Goal: Task Accomplishment & Management: Complete application form

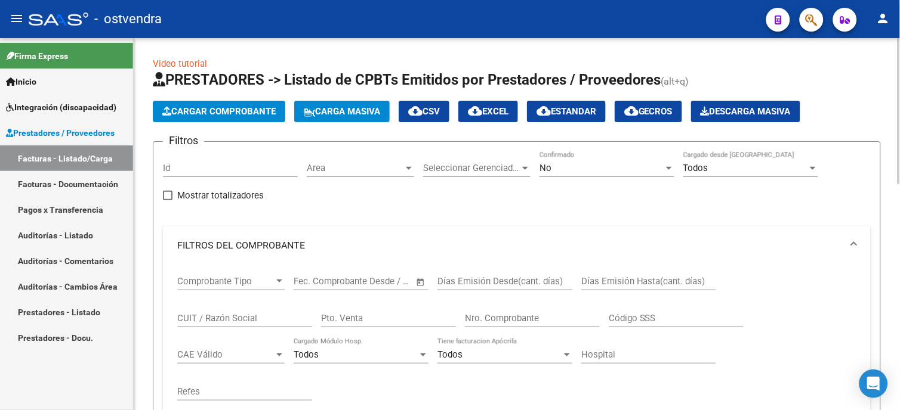
click at [262, 109] on span "Cargar Comprobante" at bounding box center [218, 111] width 113 height 11
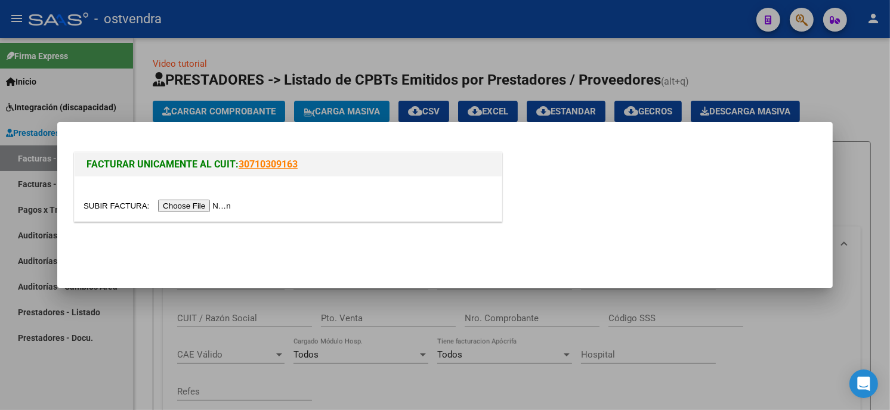
click at [177, 203] on input "file" at bounding box center [159, 206] width 151 height 13
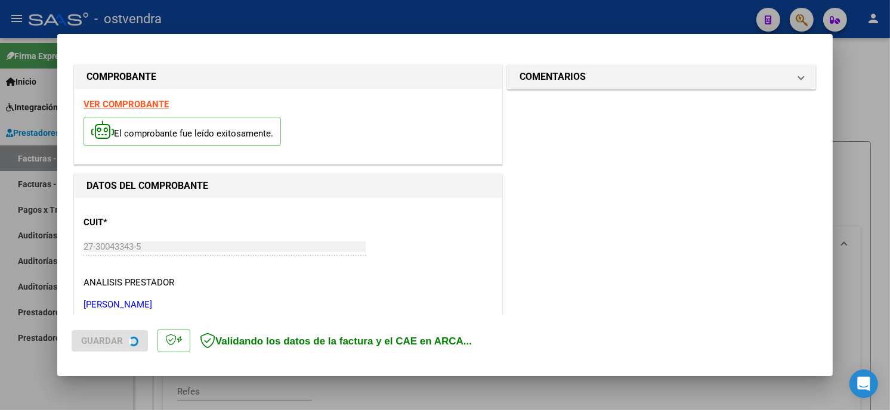
scroll to position [282, 0]
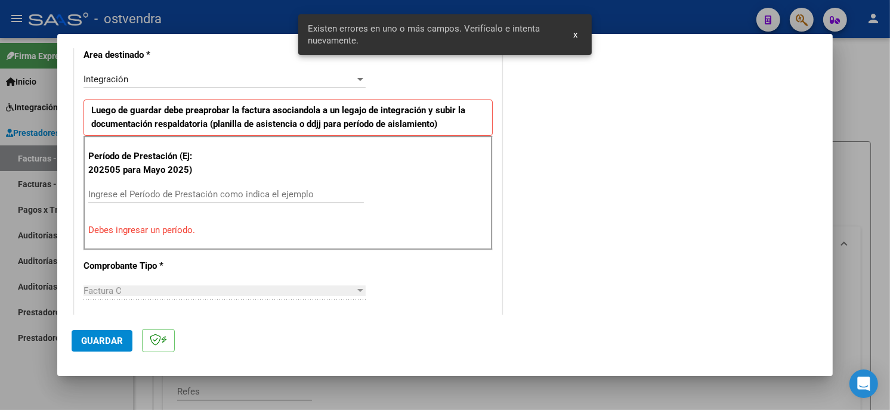
click at [249, 199] on input "Ingrese el Período de Prestación como indica el ejemplo" at bounding box center [226, 194] width 276 height 11
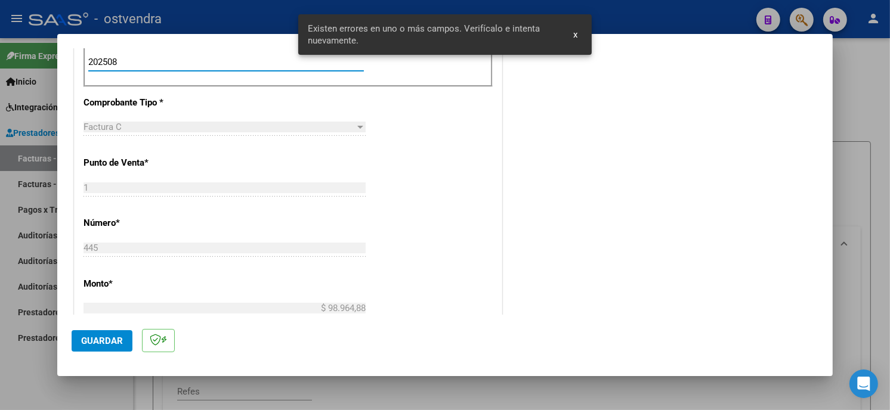
scroll to position [480, 0]
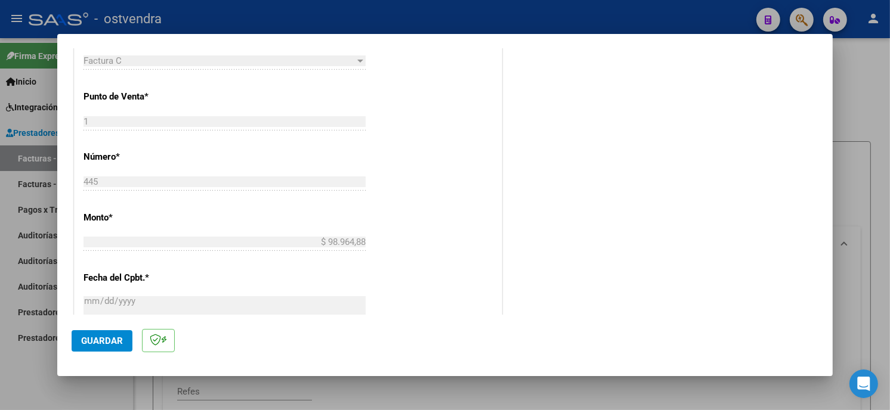
type input "202508"
click at [103, 341] on span "Guardar" at bounding box center [102, 341] width 42 height 11
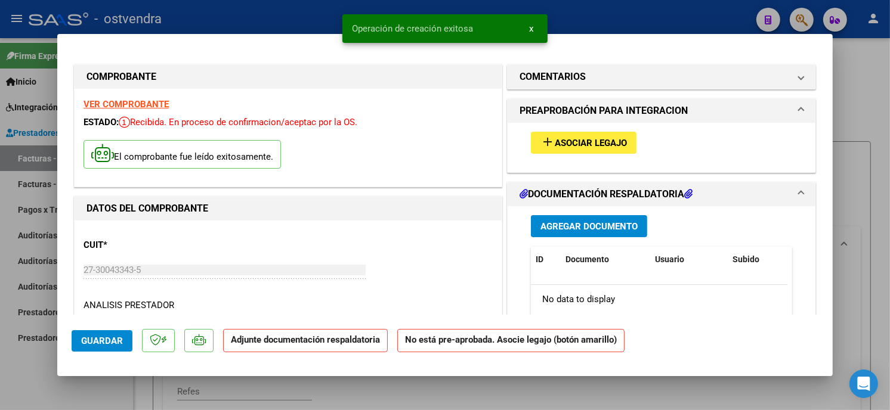
click at [575, 151] on button "add Asociar Legajo" at bounding box center [584, 143] width 106 height 22
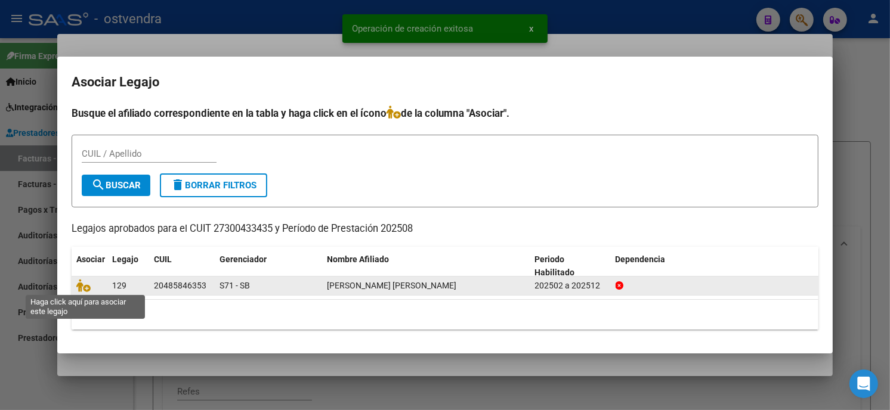
click at [91, 288] on span at bounding box center [85, 286] width 18 height 10
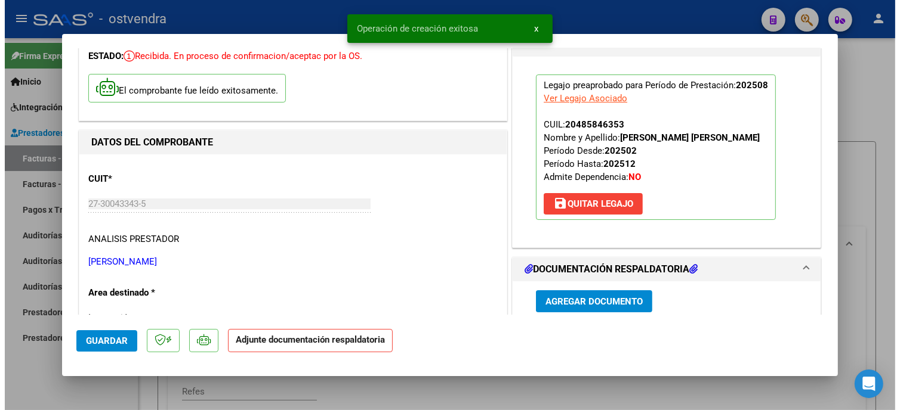
scroll to position [132, 0]
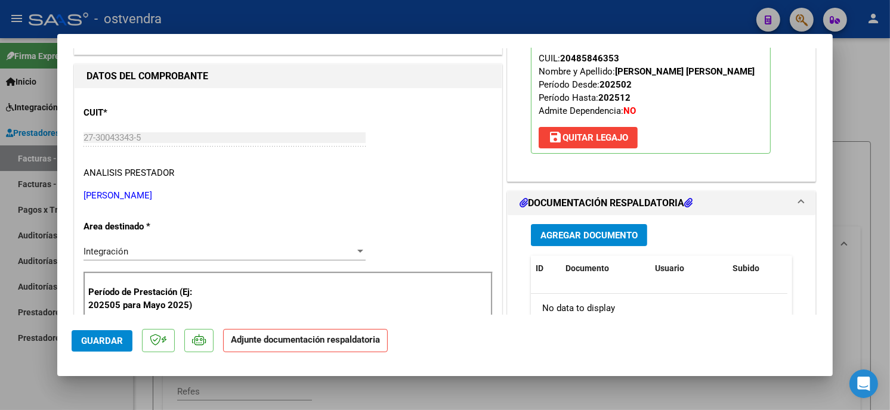
click at [613, 234] on span "Agregar Documento" at bounding box center [588, 235] width 97 height 11
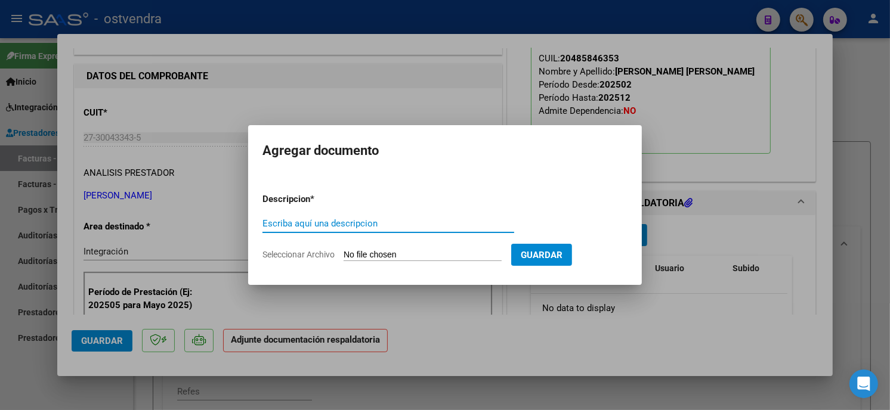
click at [434, 257] on input "Seleccionar Archivo" at bounding box center [423, 255] width 158 height 11
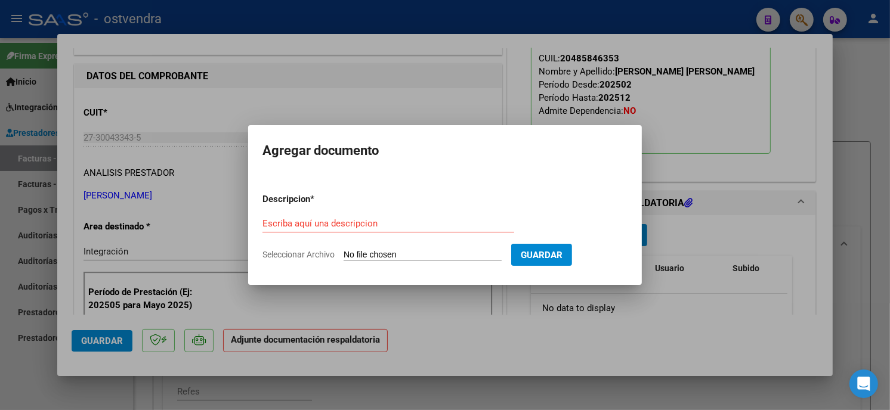
type input "C:\fakepath\ASISTENCIA C-1-445.pdf"
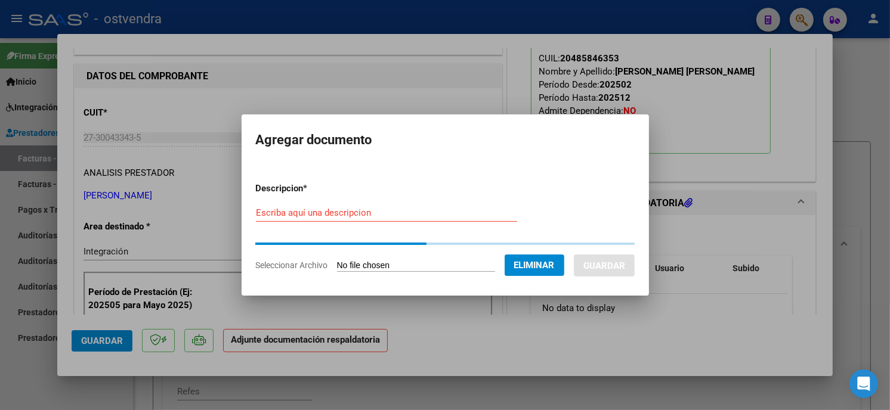
click at [388, 218] on input "Escriba aquí una descripcion" at bounding box center [386, 213] width 261 height 11
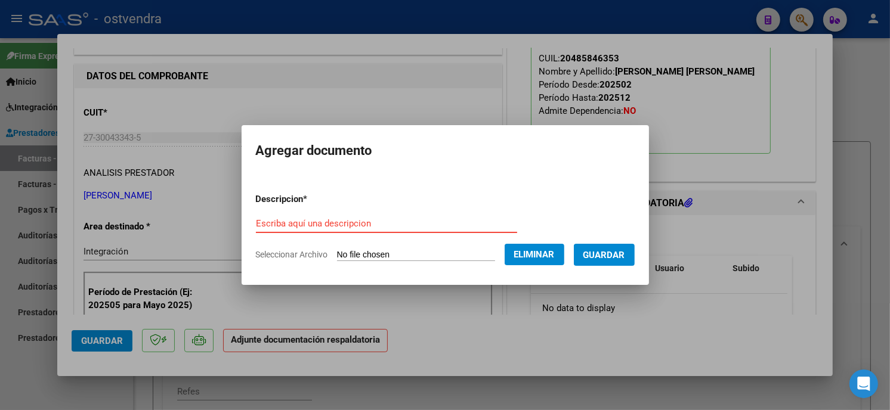
click at [388, 223] on input "Escriba aquí una descripcion" at bounding box center [386, 223] width 261 height 11
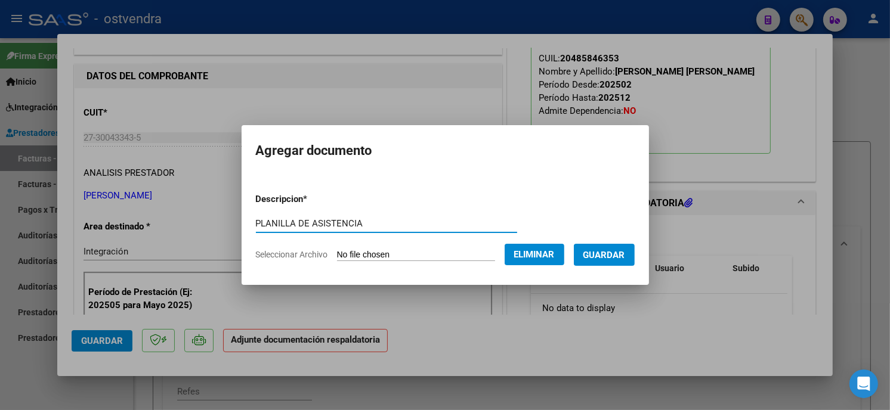
type input "PLANILLA DE ASISTENCIA"
click at [607, 246] on button "Guardar" at bounding box center [604, 255] width 61 height 22
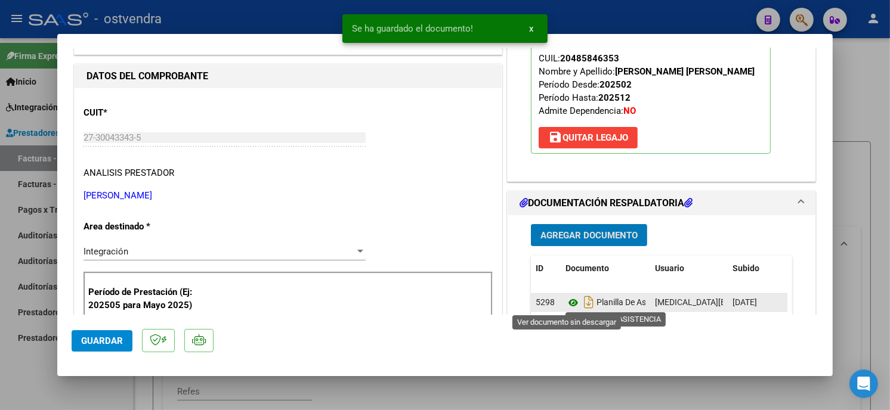
click at [571, 296] on icon at bounding box center [574, 303] width 16 height 14
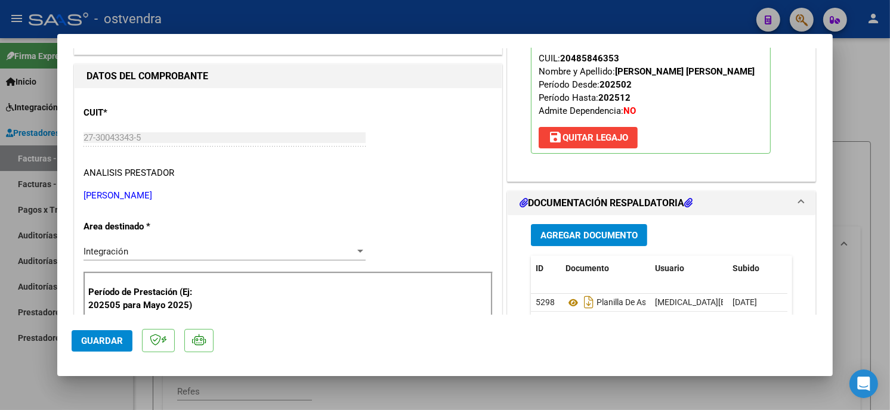
click at [126, 337] on button "Guardar" at bounding box center [102, 340] width 61 height 21
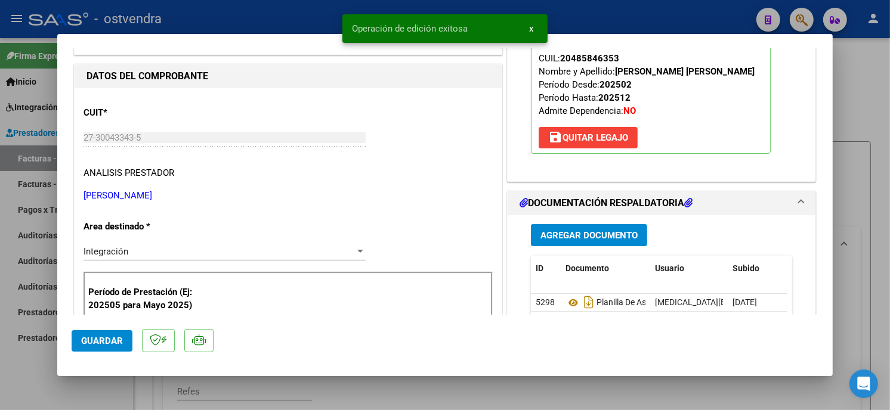
click at [245, 24] on div at bounding box center [445, 205] width 890 height 410
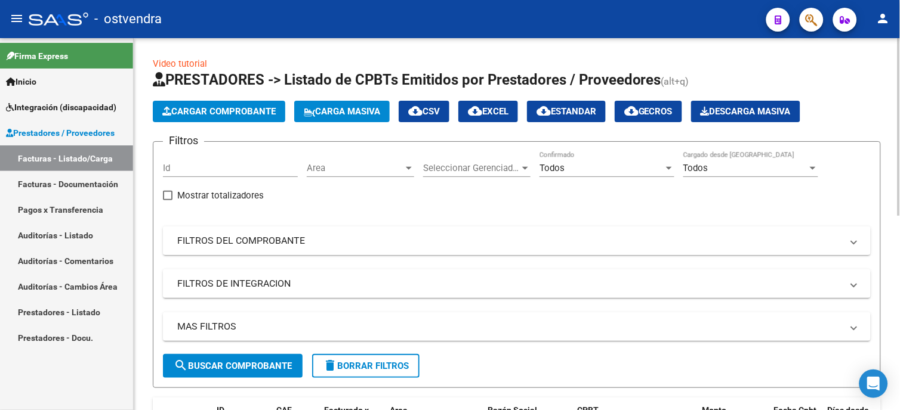
click at [285, 233] on mat-expansion-panel-header "FILTROS DEL COMPROBANTE" at bounding box center [517, 241] width 708 height 29
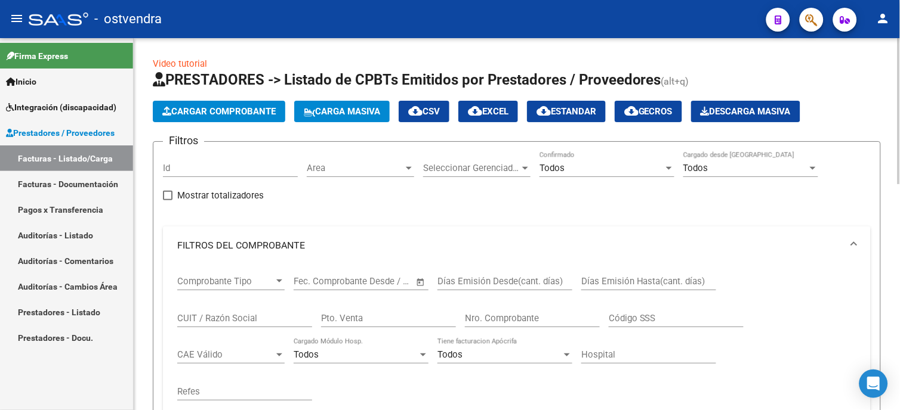
click at [233, 318] on input "CUIT / Razón Social" at bounding box center [244, 318] width 135 height 11
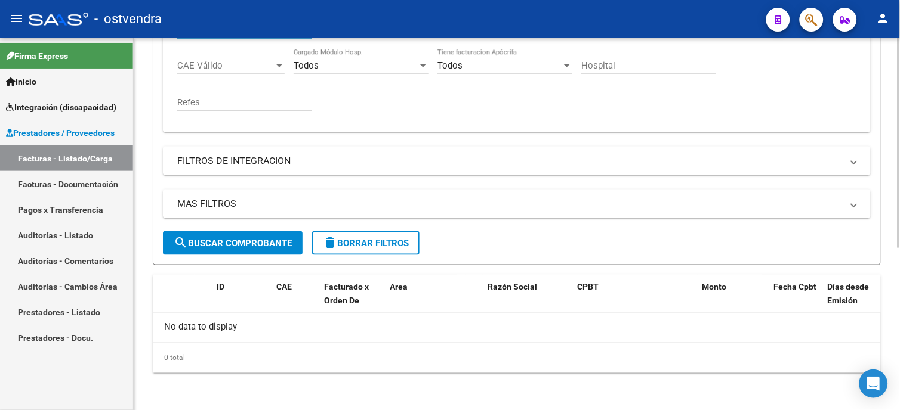
scroll to position [24, 0]
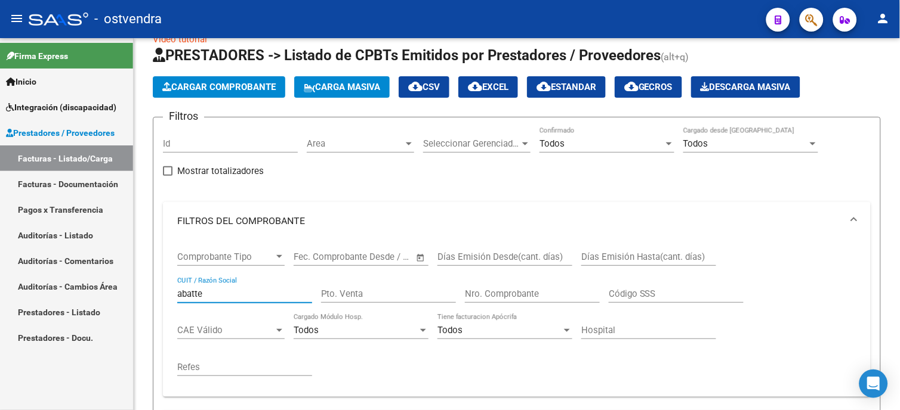
click at [116, 297] on mat-sidenav-container "Firma Express Inicio Instructivos Contacto OS Integración (discapacidad) Certif…" at bounding box center [450, 224] width 900 height 372
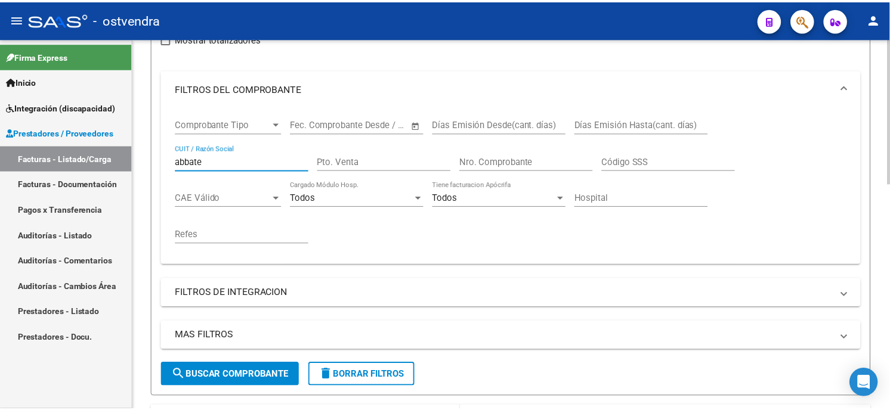
scroll to position [289, 0]
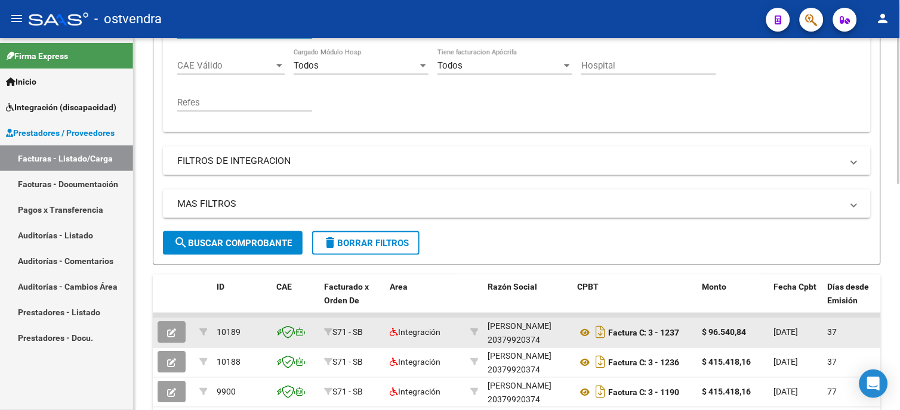
type input "abbate"
click at [171, 338] on icon "button" at bounding box center [171, 333] width 9 height 9
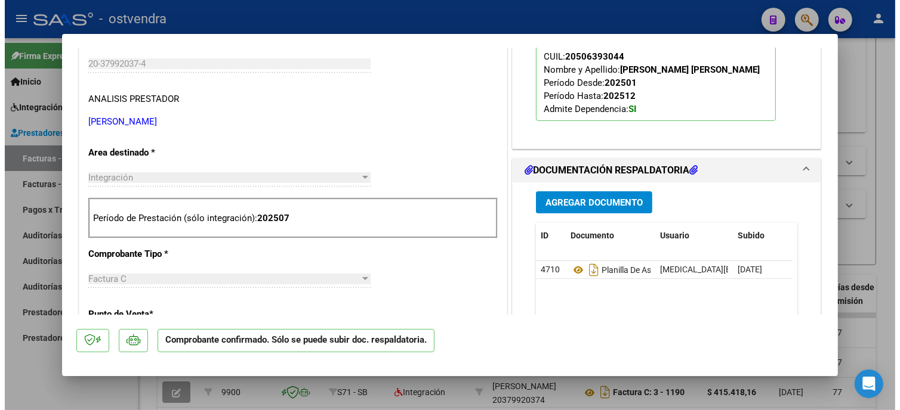
scroll to position [397, 0]
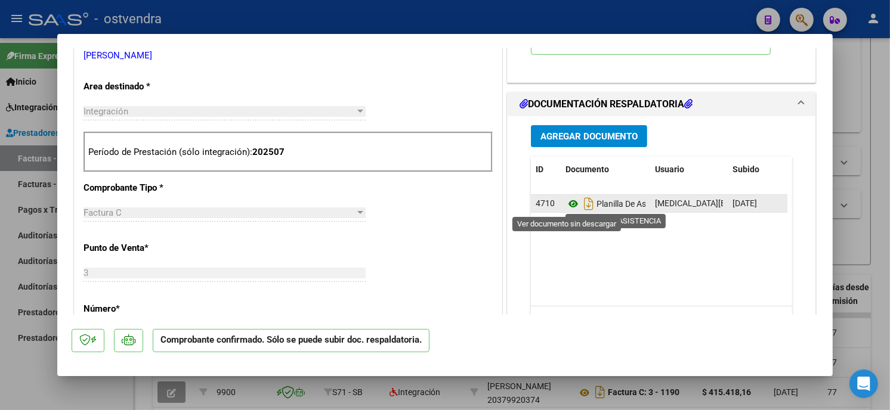
click at [567, 205] on icon at bounding box center [574, 204] width 16 height 14
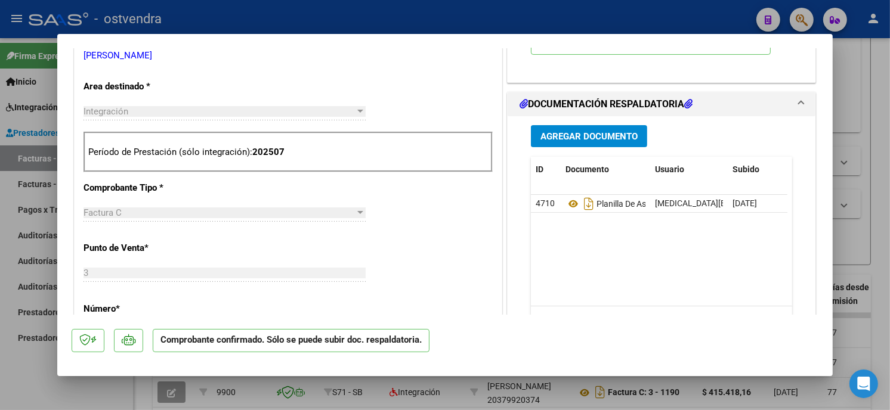
click at [412, 29] on div at bounding box center [445, 205] width 890 height 410
type input "$ 0,00"
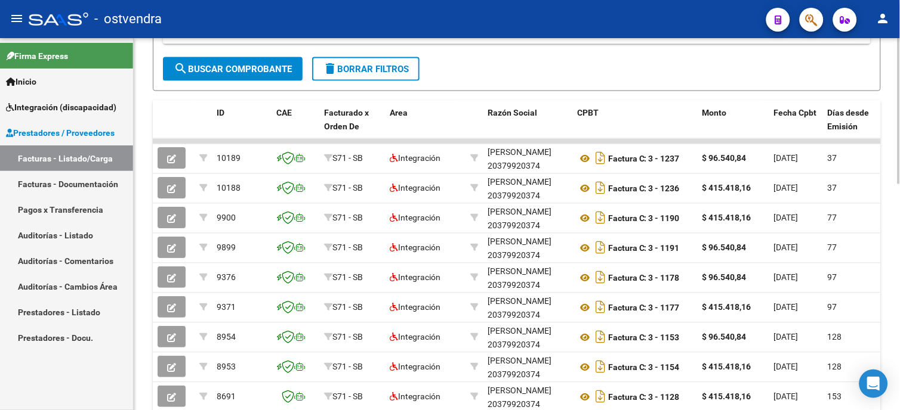
scroll to position [199, 0]
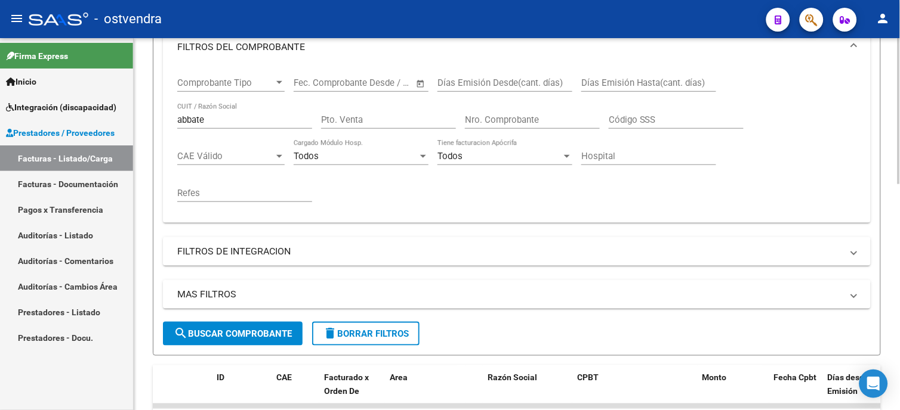
click at [368, 334] on span "delete Borrar Filtros" at bounding box center [366, 334] width 86 height 11
click at [252, 327] on button "search Buscar Comprobante" at bounding box center [233, 334] width 140 height 24
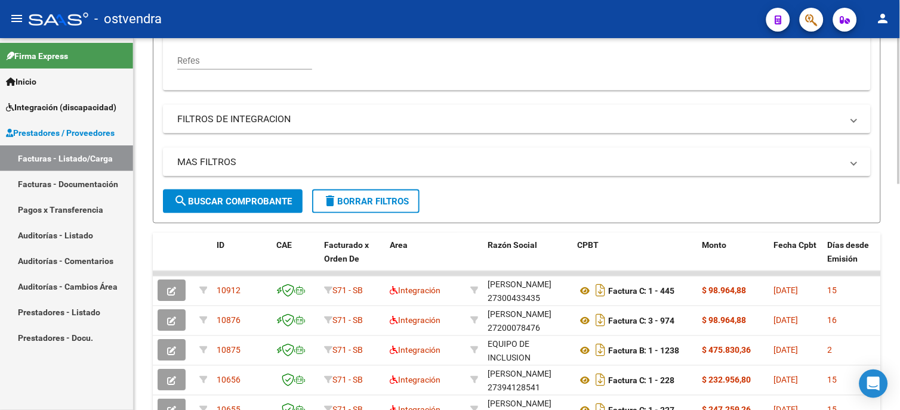
scroll to position [397, 0]
